Goal: Find specific page/section: Find specific page/section

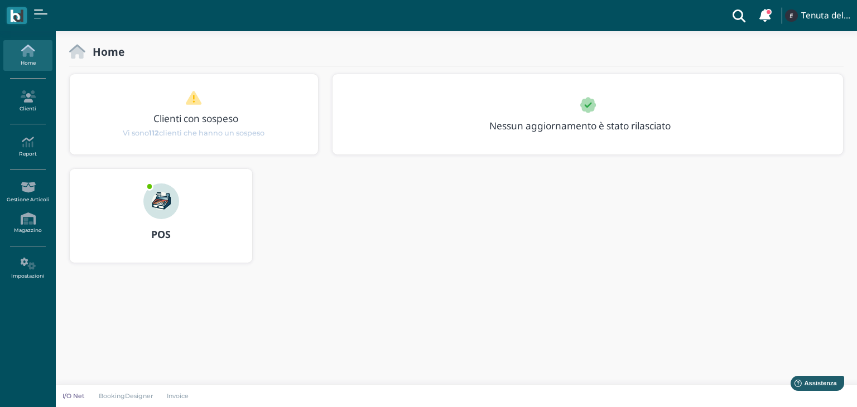
click at [741, 9] on icon at bounding box center [739, 15] width 22 height 31
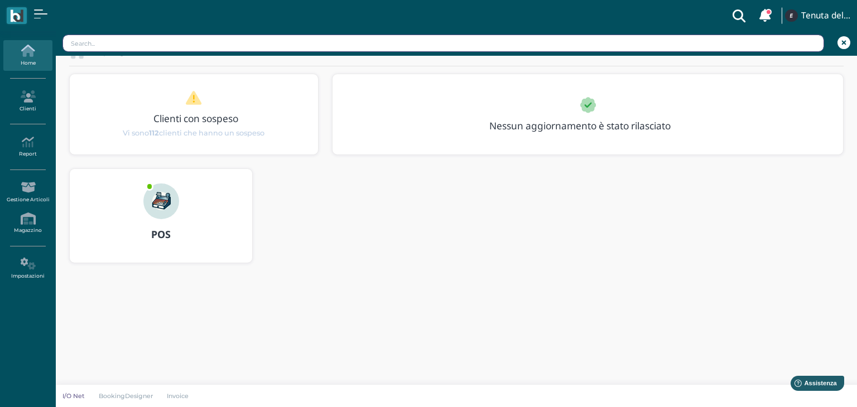
click at [318, 42] on input "text" at bounding box center [444, 43] width 762 height 17
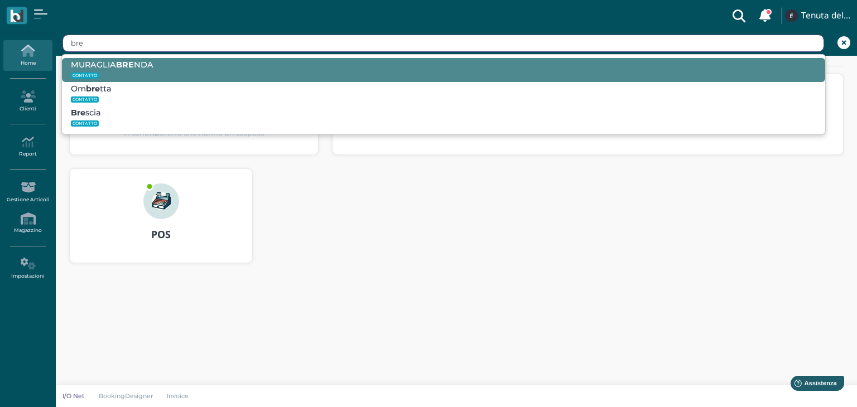
click at [158, 70] on small "CONTATTO" at bounding box center [444, 75] width 746 height 11
type input "MURAGLIA BRENDA"
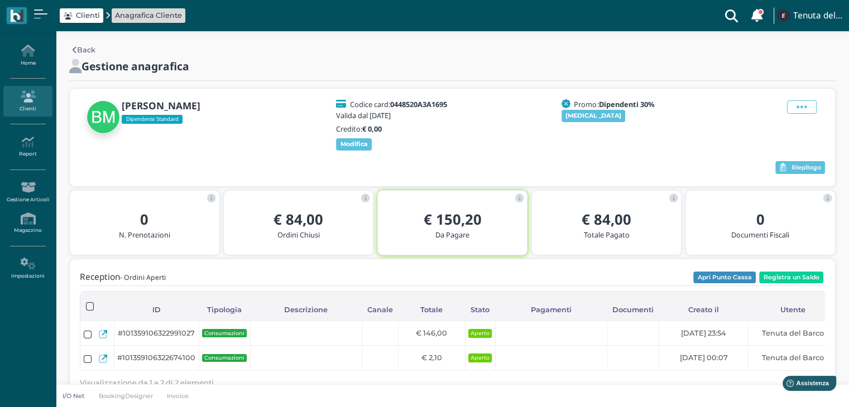
click at [729, 10] on icon at bounding box center [731, 15] width 22 height 31
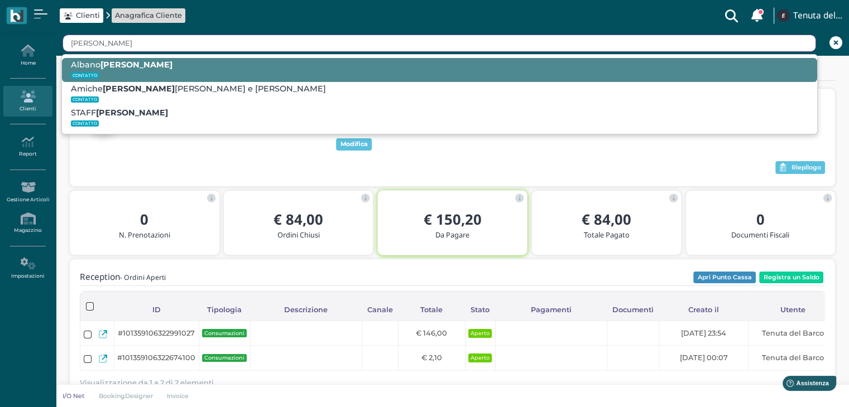
click at [473, 79] on small "CONTATTO" at bounding box center [439, 75] width 737 height 11
type input "Albano Noemi"
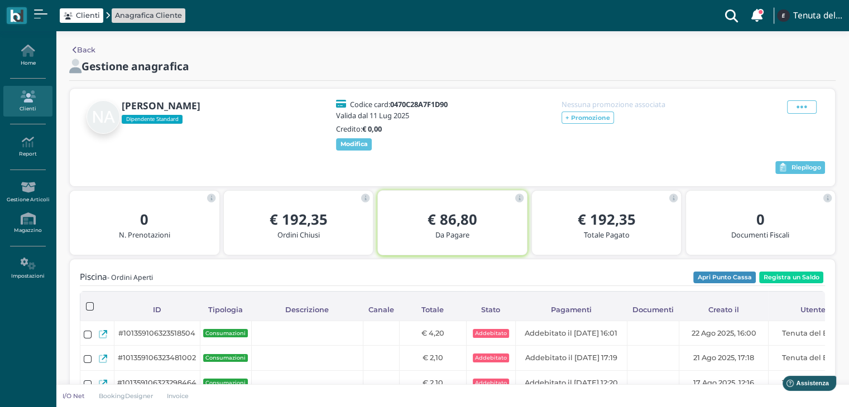
click at [730, 15] on icon at bounding box center [731, 15] width 22 height 31
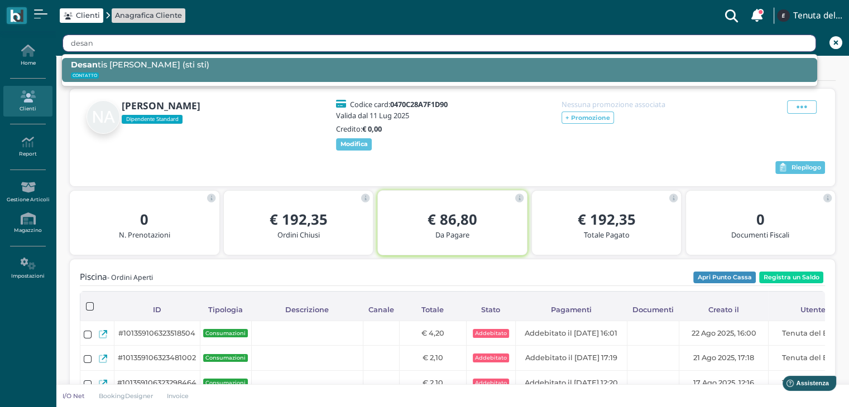
click at [439, 69] on div "Desan tis Alessandro (sti sti) CONTATTO" at bounding box center [439, 70] width 755 height 24
type input "Desantis Alessandro (sti sti)"
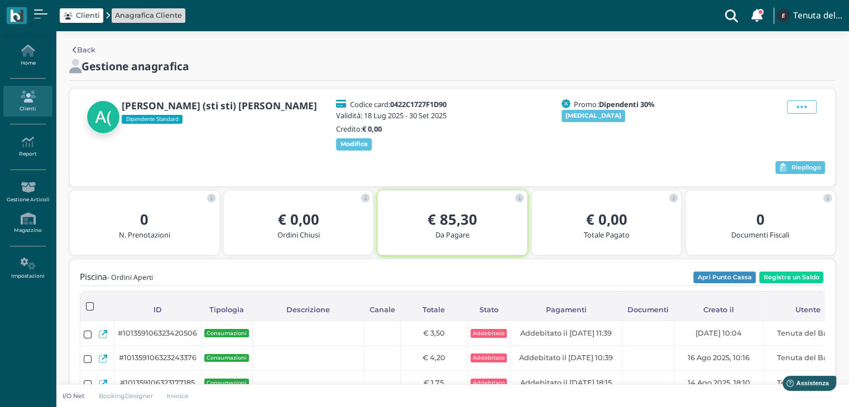
click at [757, 9] on icon at bounding box center [755, 15] width 13 height 15
click at [730, 16] on icon at bounding box center [731, 15] width 22 height 31
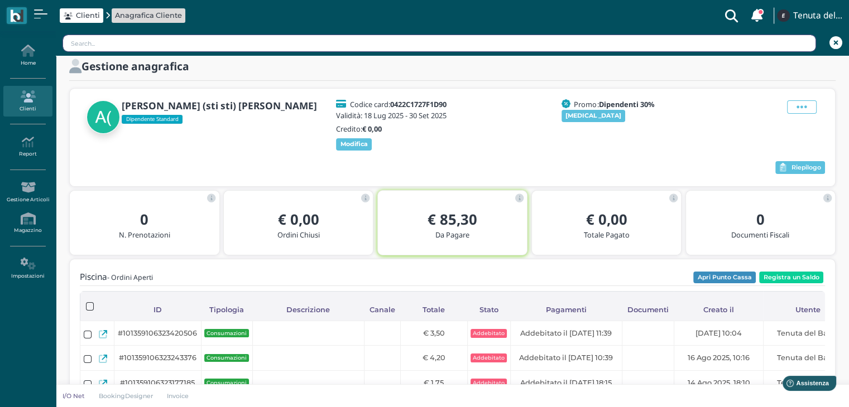
click at [547, 41] on input "text" at bounding box center [440, 43] width 754 height 17
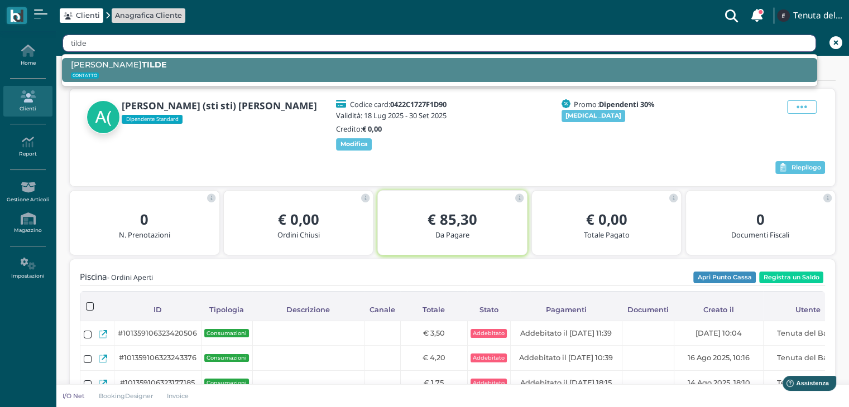
click at [543, 74] on small "CONTATTO" at bounding box center [439, 75] width 737 height 11
type input "MARRA TILDE"
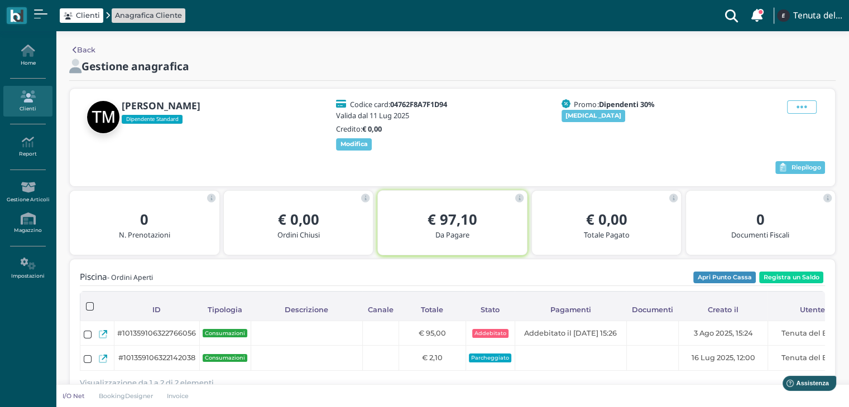
click at [737, 16] on icon at bounding box center [731, 15] width 22 height 31
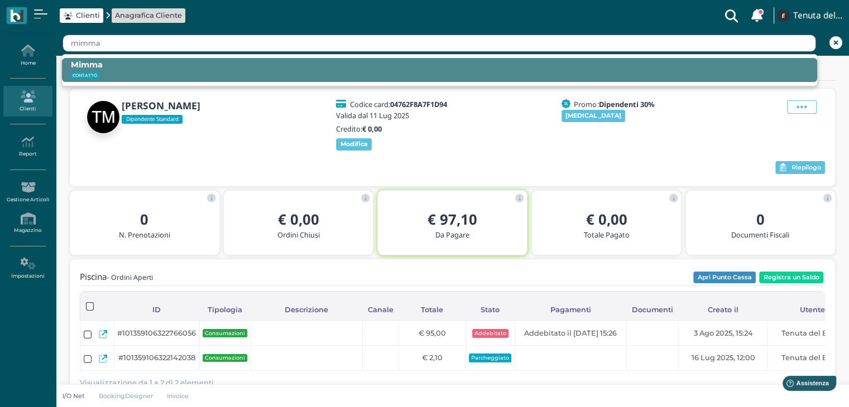
click at [444, 79] on small "CONTATTO" at bounding box center [439, 75] width 737 height 11
type input "Mimma"
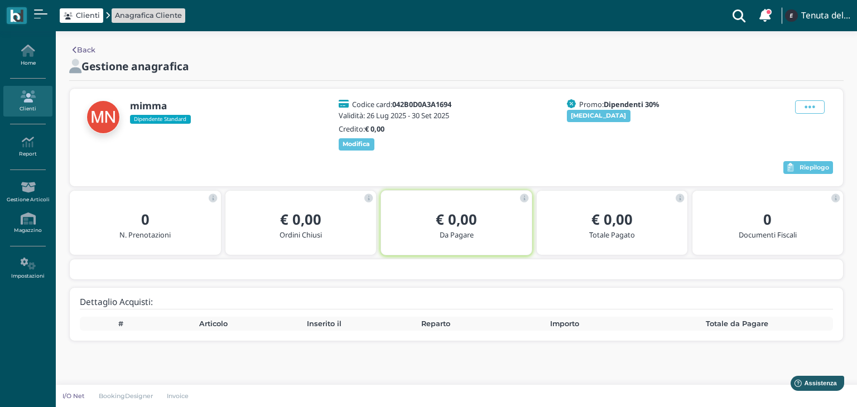
click at [737, 12] on icon at bounding box center [739, 15] width 22 height 31
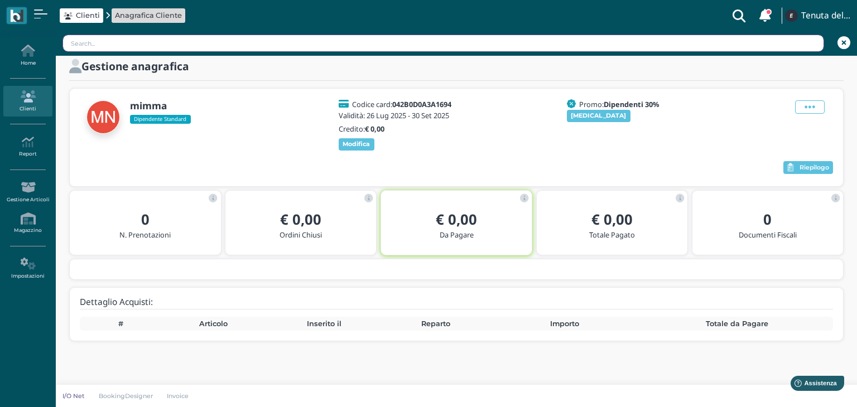
click at [649, 43] on input "text" at bounding box center [444, 43] width 762 height 17
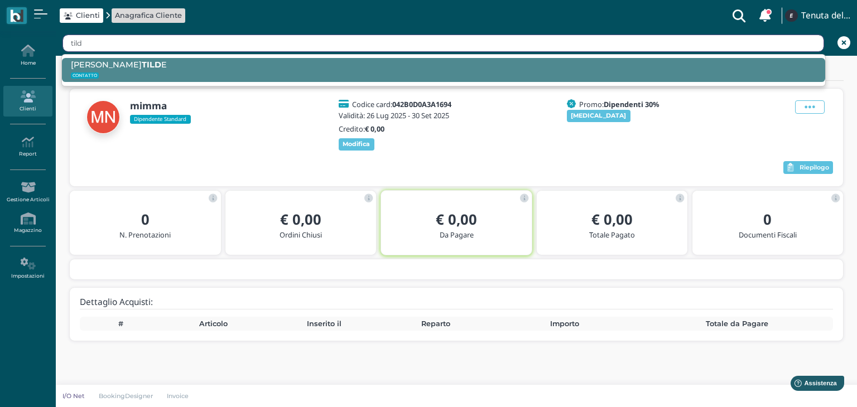
click at [458, 76] on small "CONTATTO" at bounding box center [444, 75] width 746 height 11
type input "MARRA TILDE"
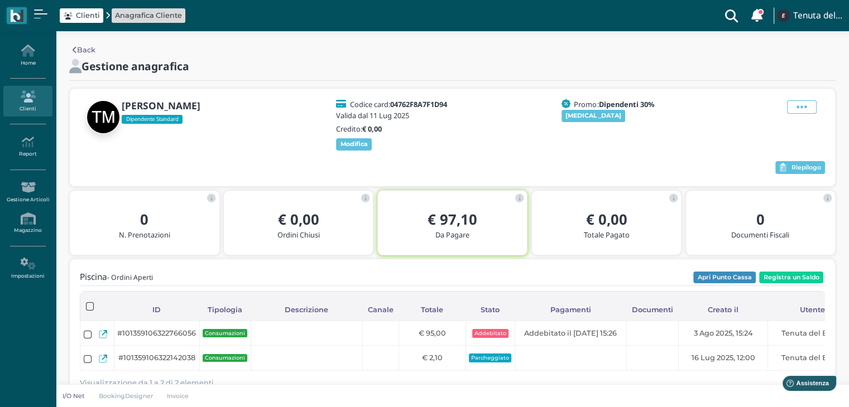
click at [726, 18] on icon at bounding box center [731, 15] width 22 height 31
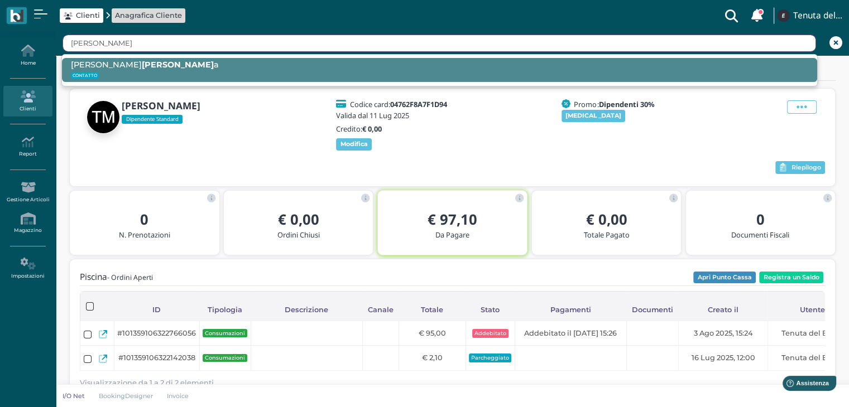
click at [640, 66] on div "Gennaro Stefani a CONTATTO" at bounding box center [439, 70] width 755 height 24
type input "Gennaro Stefania"
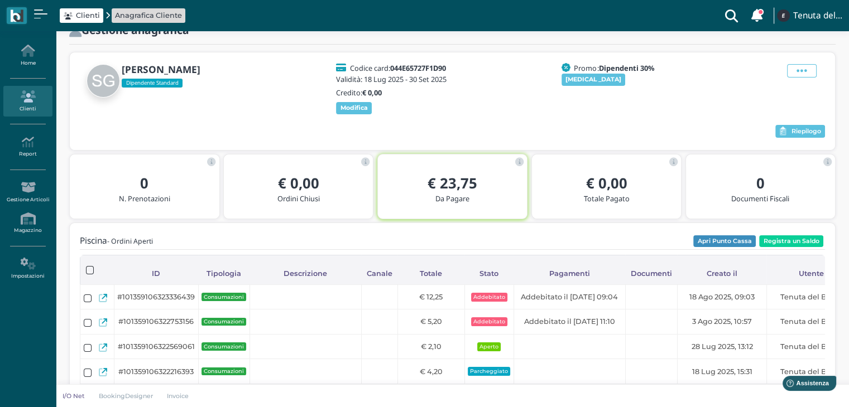
scroll to position [56, 0]
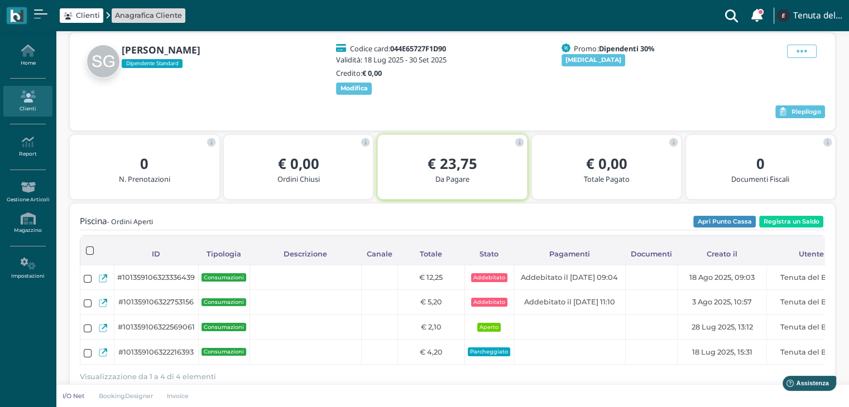
click at [728, 15] on icon at bounding box center [731, 15] width 22 height 31
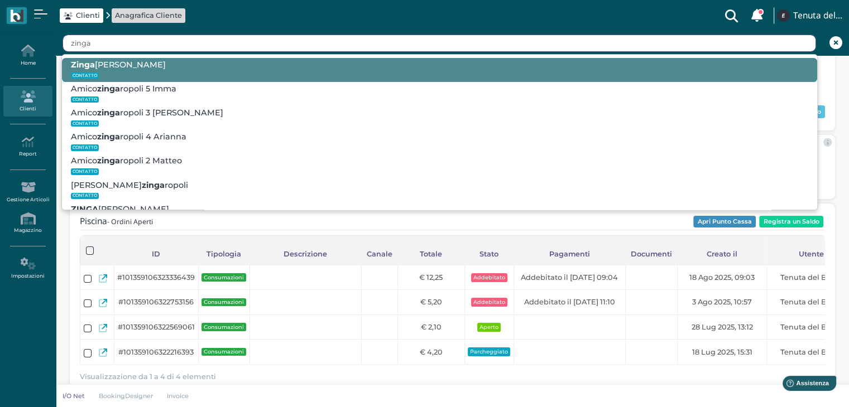
click at [601, 74] on small "CONTATTO" at bounding box center [439, 75] width 737 height 11
type input "Zingaropoli Antonio"
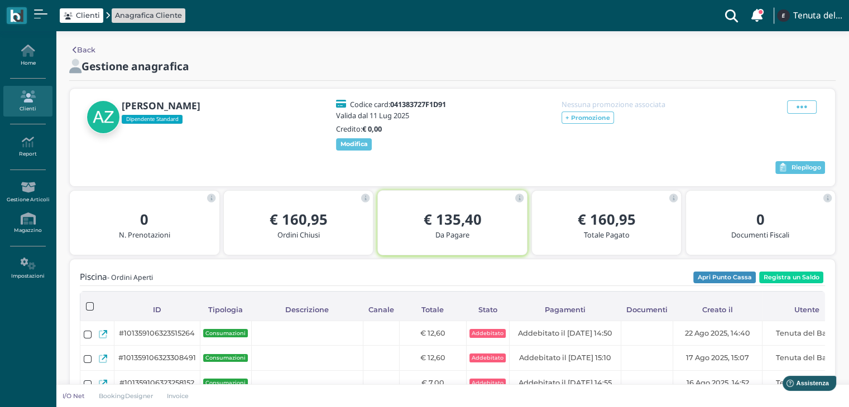
click at [757, 10] on span at bounding box center [760, 12] width 6 height 6
click at [729, 18] on icon at bounding box center [731, 15] width 22 height 31
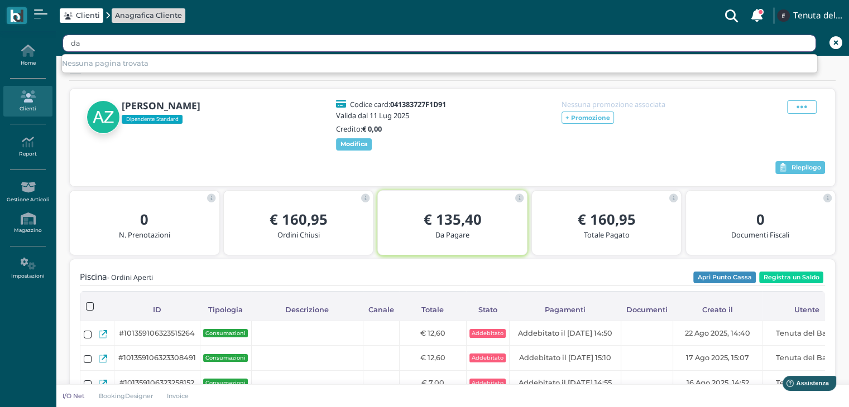
type input "d"
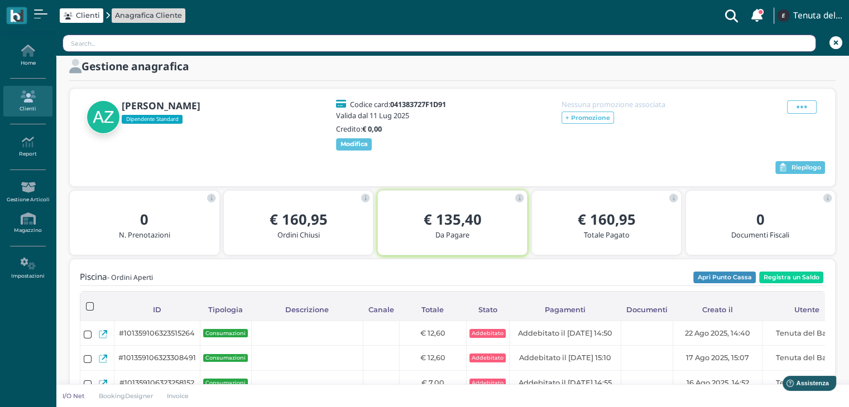
type input "s"
type input "v"
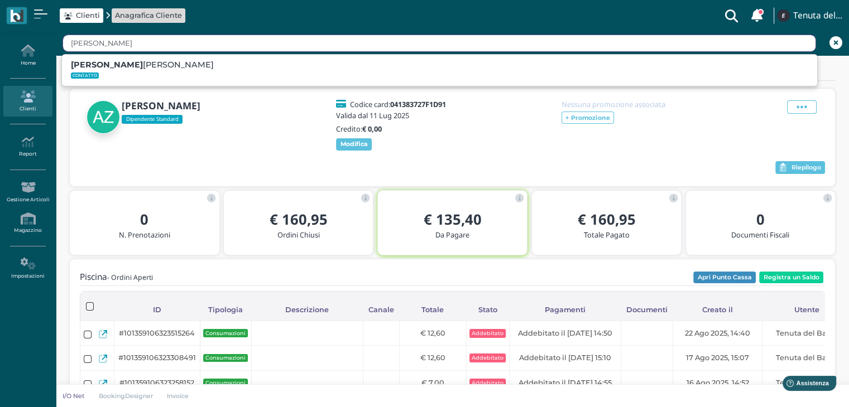
click at [618, 83] on div "Annese rif vergallo CONTATTO" at bounding box center [439, 70] width 756 height 32
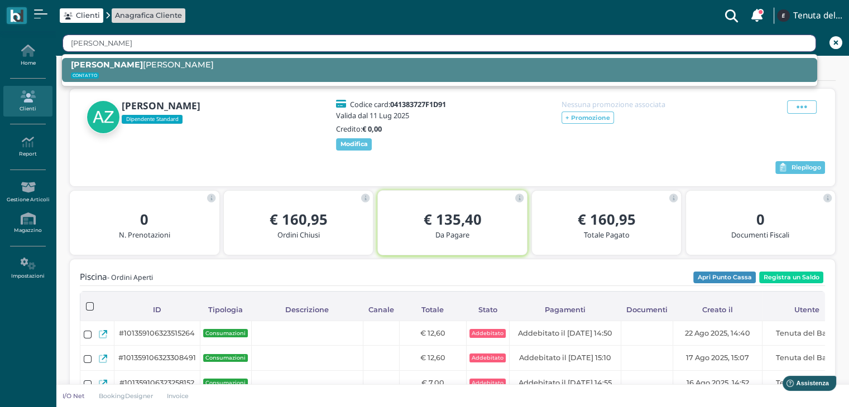
click at [583, 65] on div "Annese rif vergallo CONTATTO" at bounding box center [439, 70] width 755 height 24
type input "Annese rif vergallo"
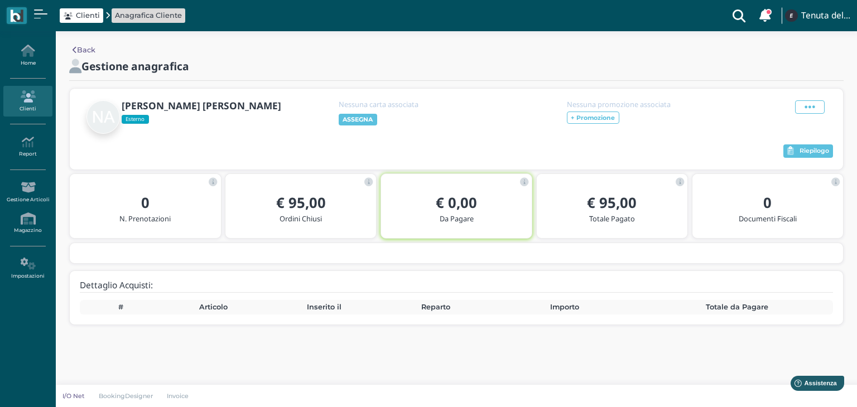
click at [317, 217] on h5 "Ordini Chiusi" at bounding box center [300, 219] width 133 height 8
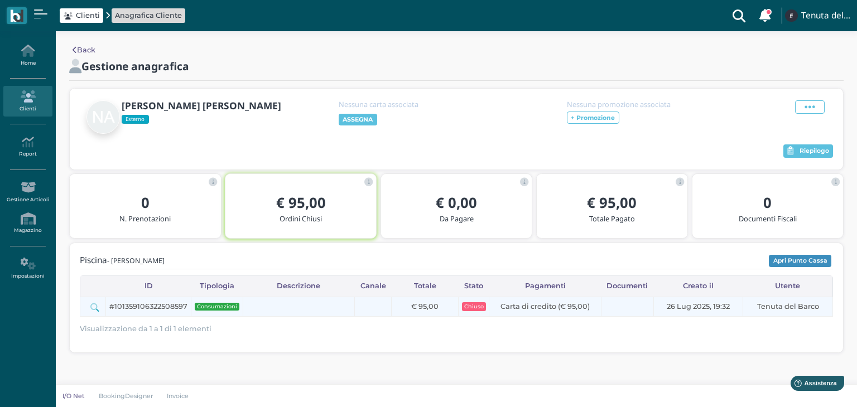
click at [92, 309] on icon at bounding box center [94, 308] width 8 height 8
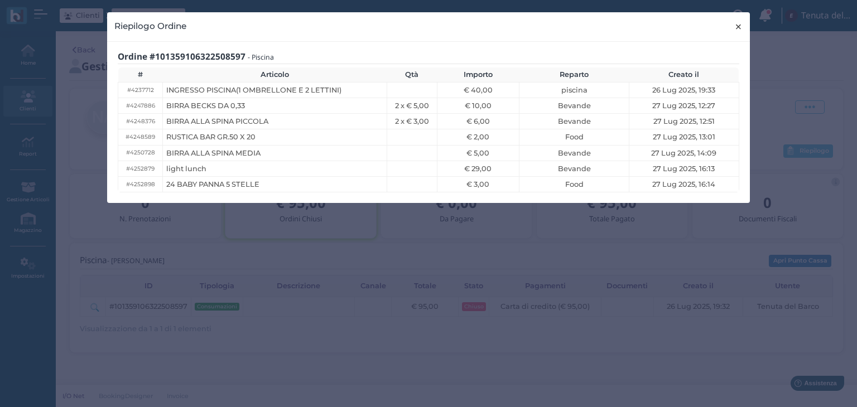
click at [741, 25] on span "×" at bounding box center [739, 27] width 8 height 15
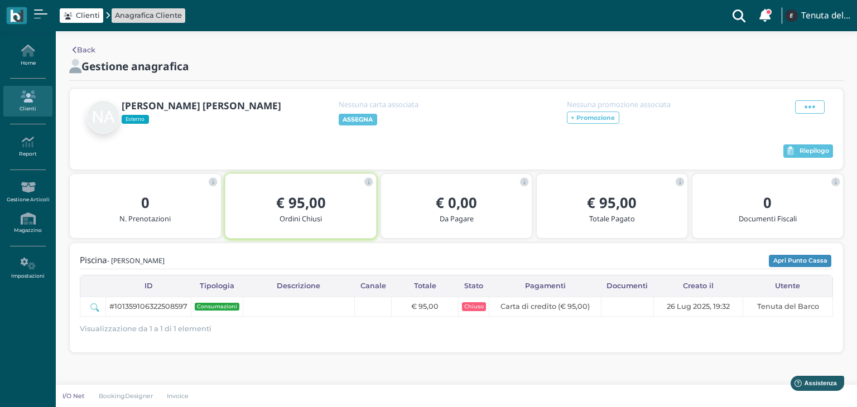
click at [772, 13] on link at bounding box center [765, 15] width 22 height 31
click at [764, 13] on icon at bounding box center [765, 15] width 11 height 13
click at [22, 58] on link "Home" at bounding box center [27, 55] width 49 height 31
